Goal: Book appointment/travel/reservation

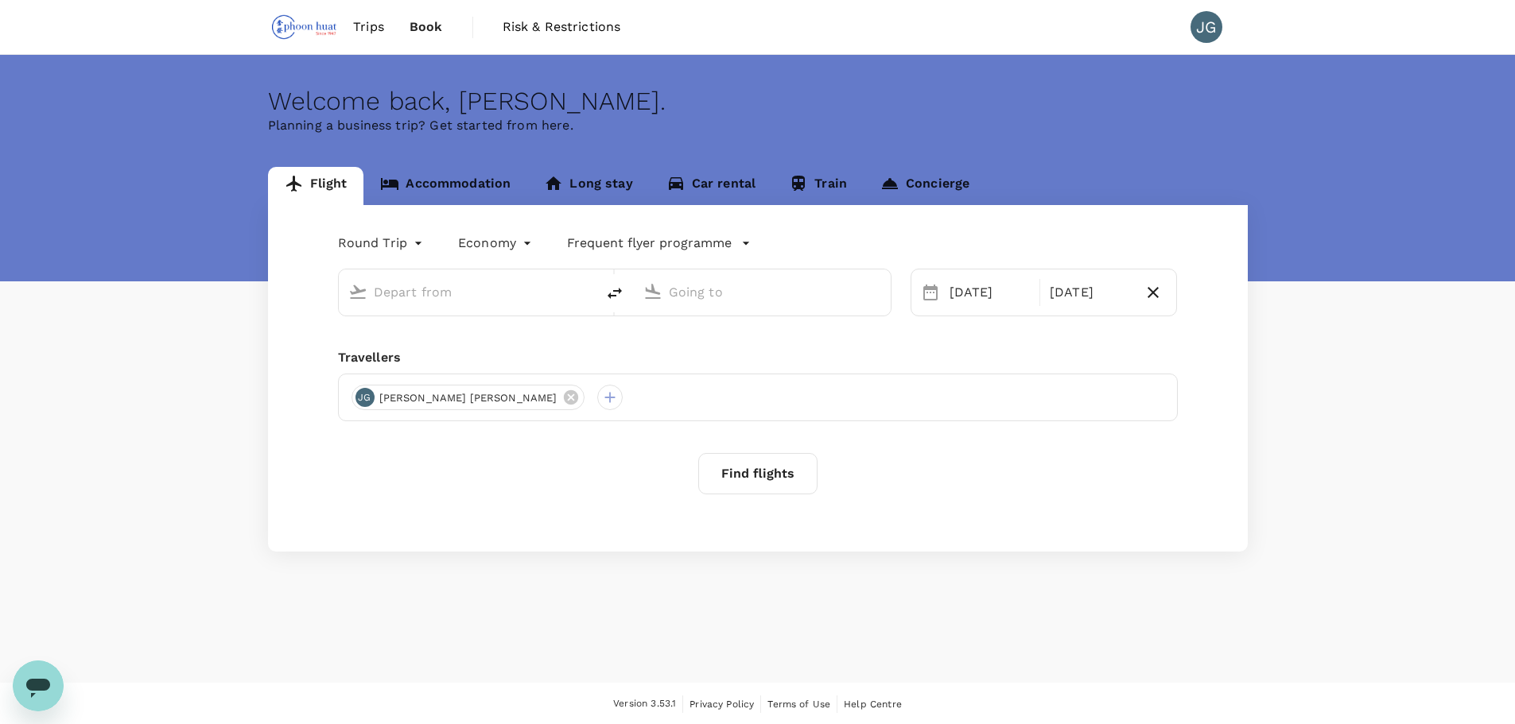
type input "Singapore Changi (SIN)"
type input "Brunei Intl (BWN)"
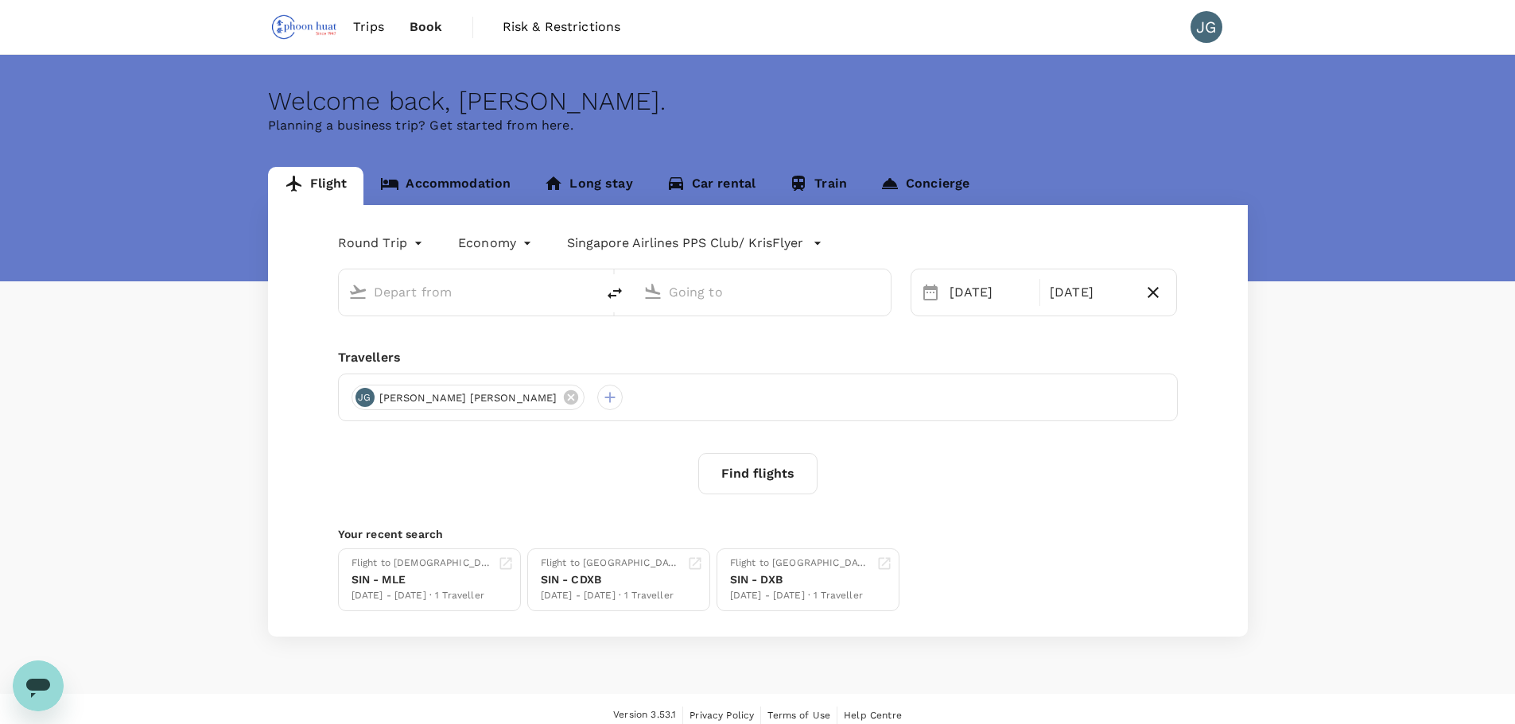
type input "Singapore Changi (SIN)"
type input "Brunei Intl (BWN)"
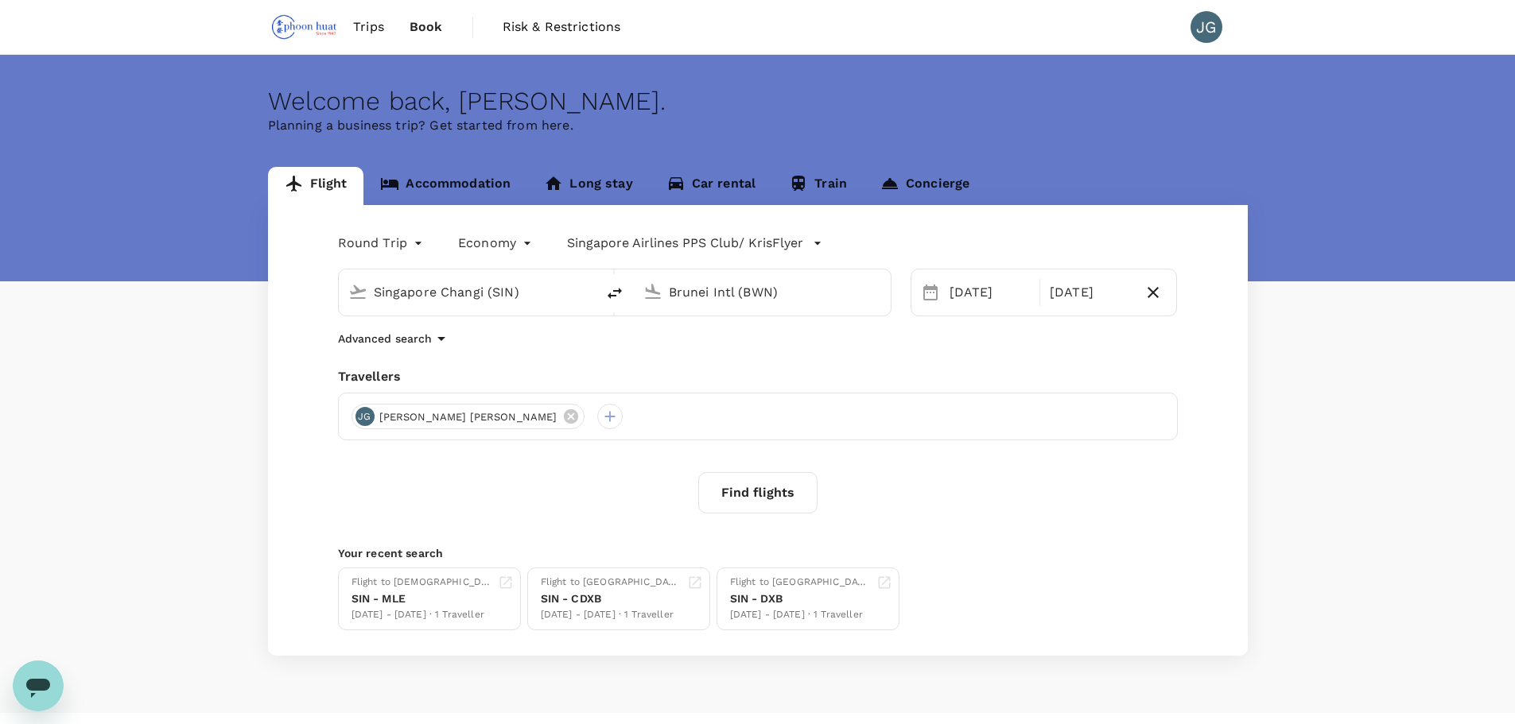
click at [449, 178] on link "Accommodation" at bounding box center [445, 186] width 164 height 38
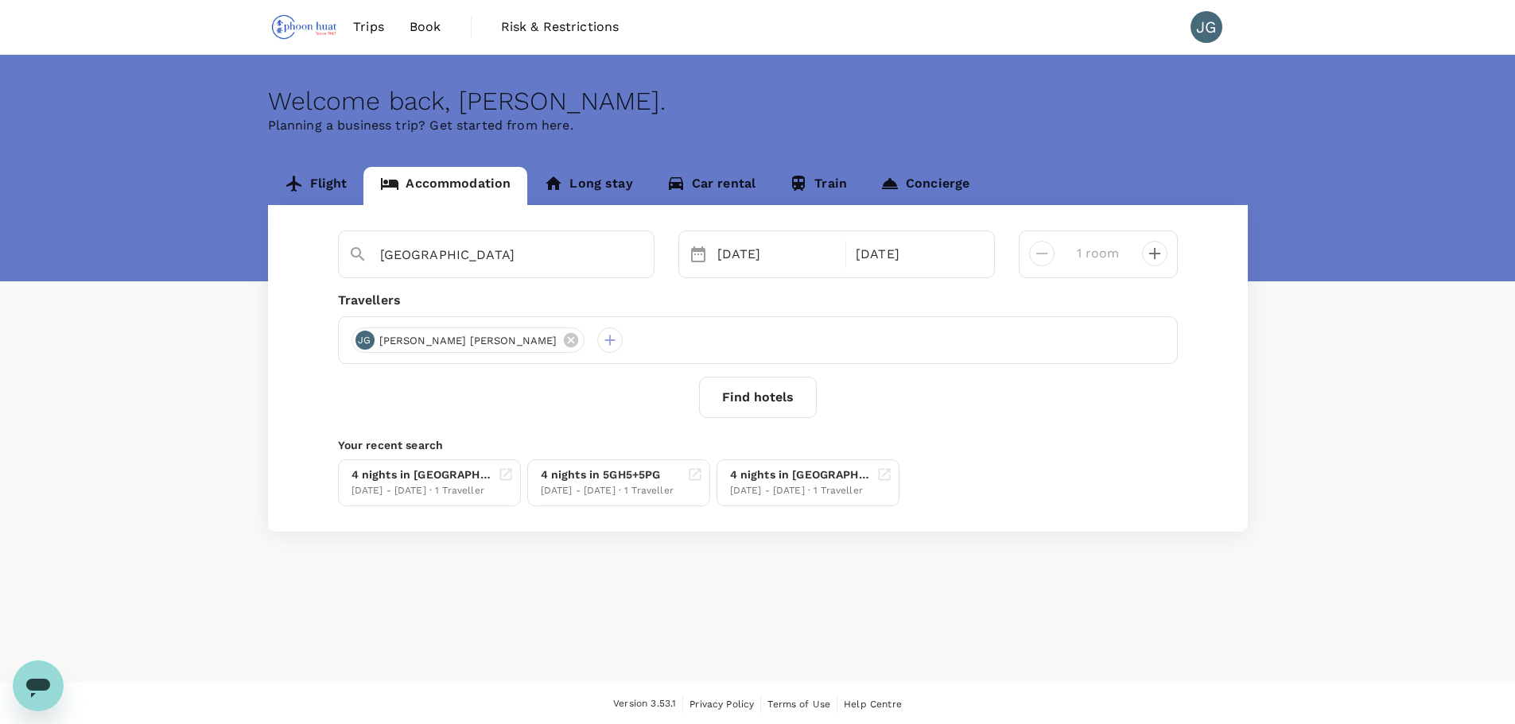
click at [755, 407] on button "Find hotels" at bounding box center [758, 397] width 118 height 41
